Goal: Information Seeking & Learning: Learn about a topic

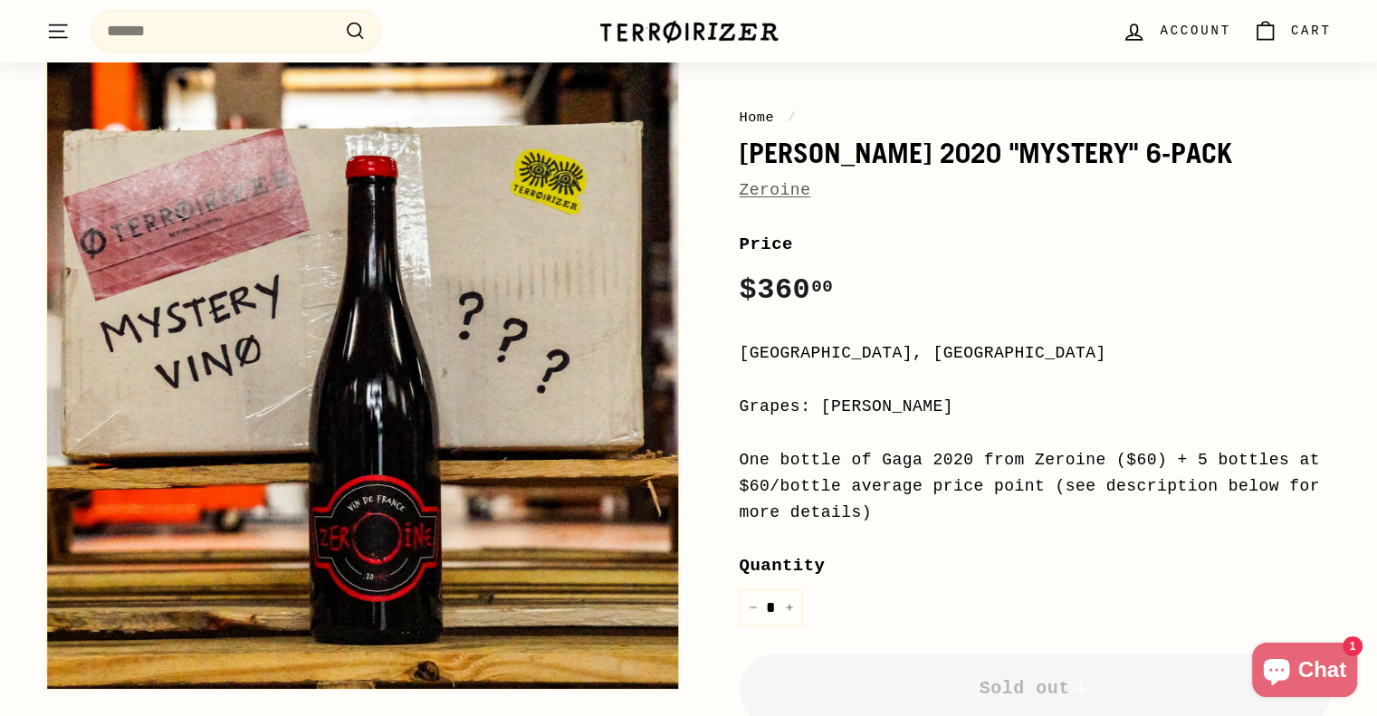
scroll to position [129, 0]
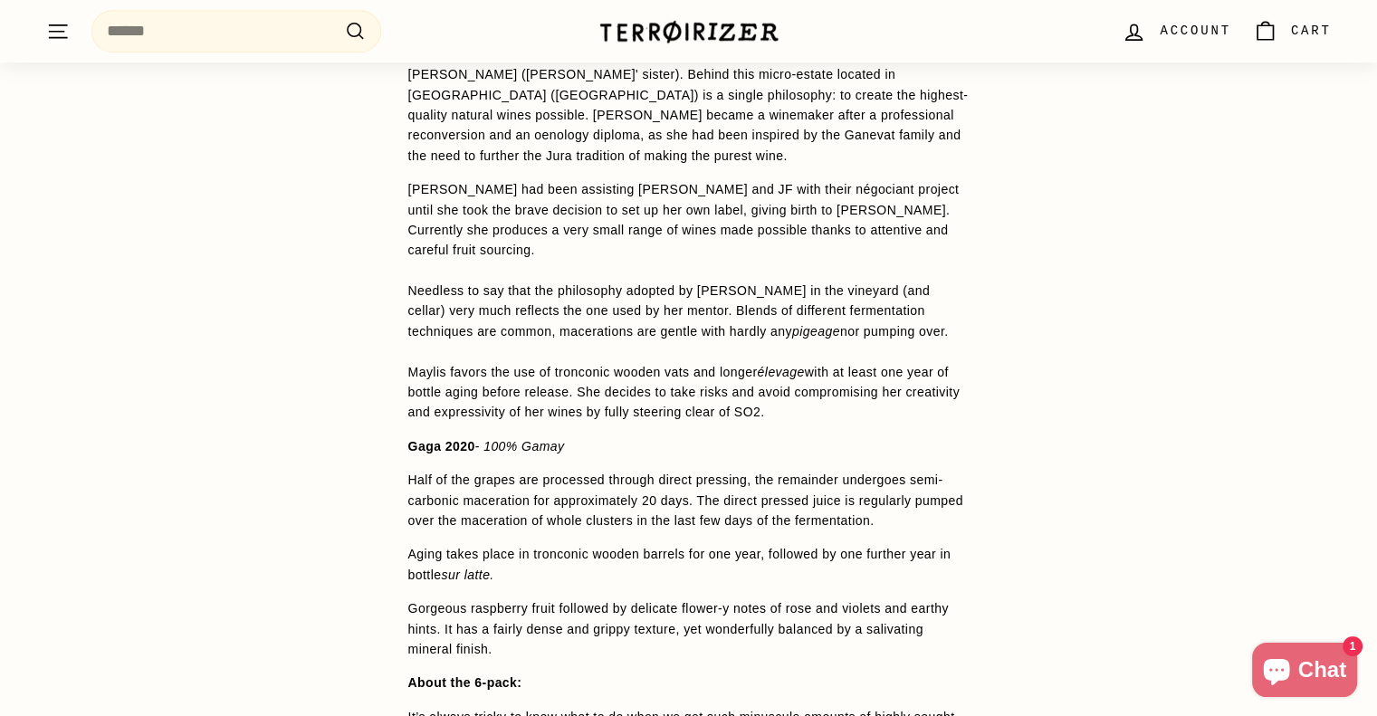
scroll to position [1538, 0]
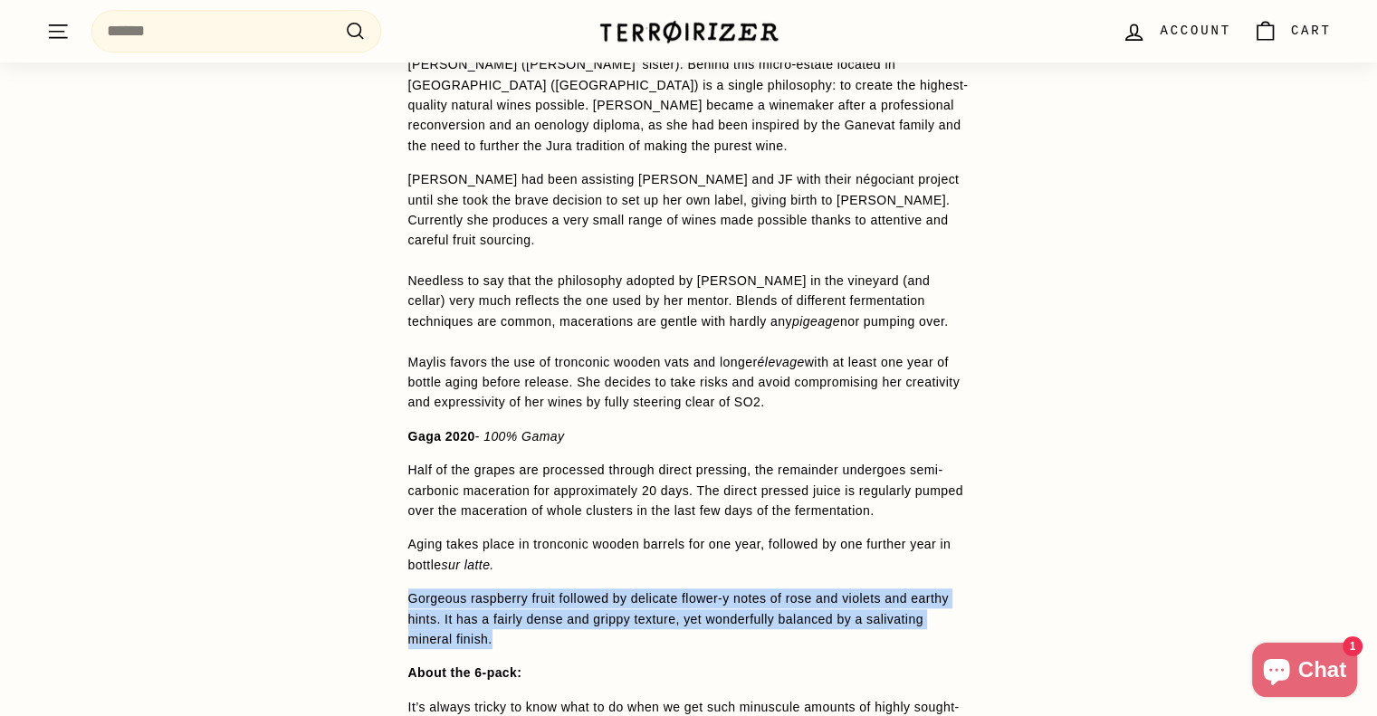
drag, startPoint x: 406, startPoint y: 557, endPoint x: 509, endPoint y: 601, distance: 112.3
click at [509, 601] on div "WINE DETAILS Zeroine Zeroine is the brainchild of three people: [PERSON_NAME], …" at bounding box center [689, 575] width 634 height 1265
copy p "Gorgeous raspberry fruit followed by delicate flower-y notes of rose and violet…"
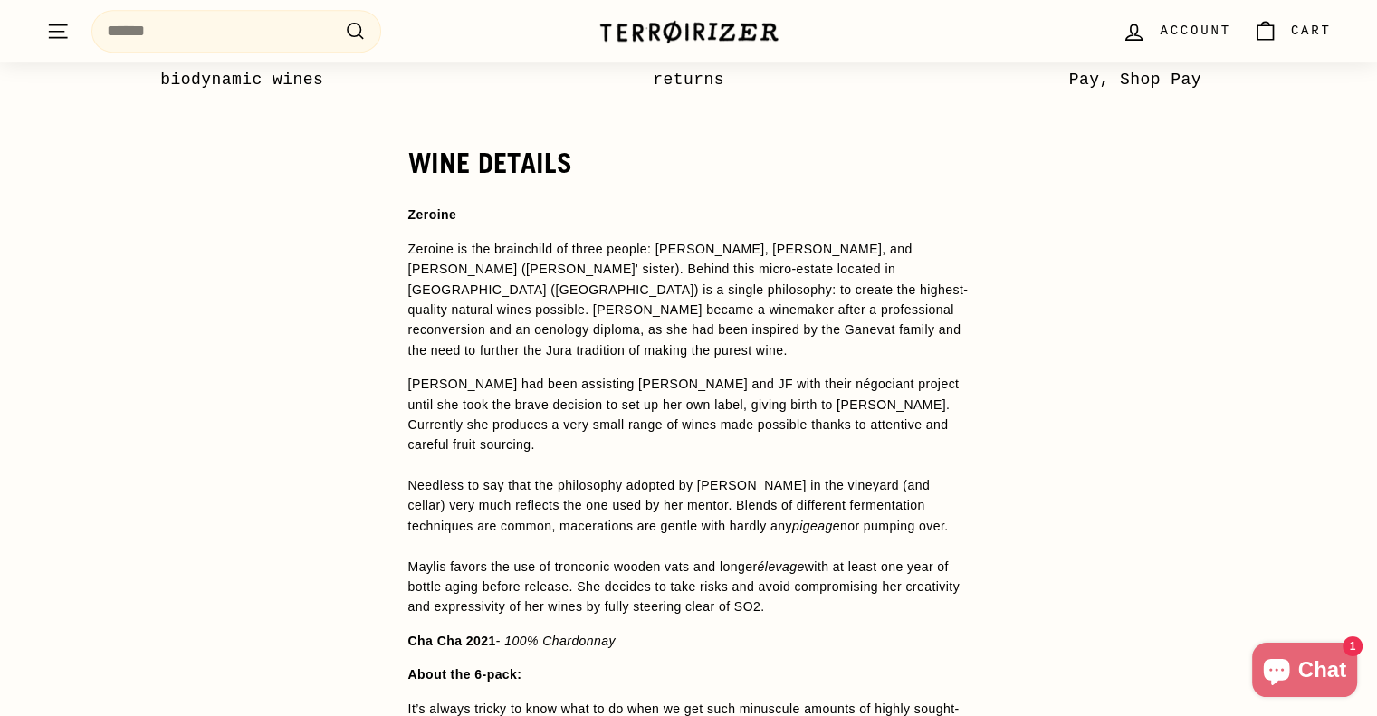
scroll to position [1448, 0]
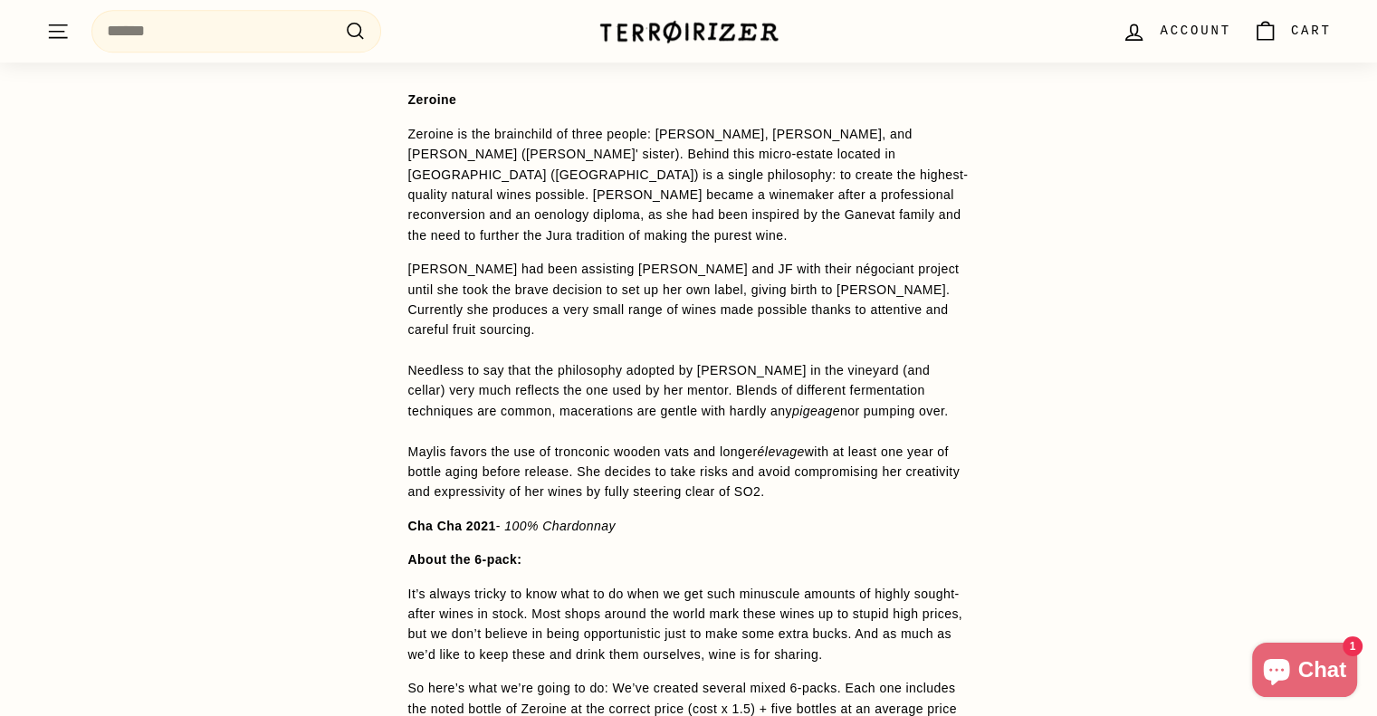
drag, startPoint x: 399, startPoint y: 415, endPoint x: 779, endPoint y: 456, distance: 382.5
click at [779, 456] on div "WINE DETAILS Zeroine Zeroine is the brainchild of three people: Maylis Bernard,…" at bounding box center [689, 564] width 634 height 1062
copy p "Maylis favors the use of tronconic wooden vats and longer élevage with at least…"
